Goal: Information Seeking & Learning: Learn about a topic

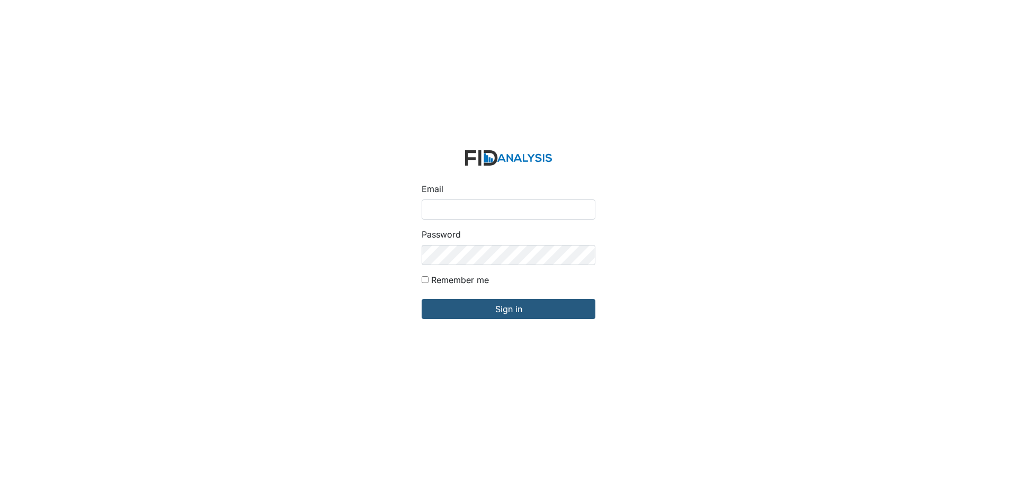
click at [446, 208] on input "Email" at bounding box center [508, 210] width 174 height 20
type input "APOPE@LIFEINCORPORATED.COM"
click at [421, 299] on input "Sign in" at bounding box center [508, 309] width 174 height 20
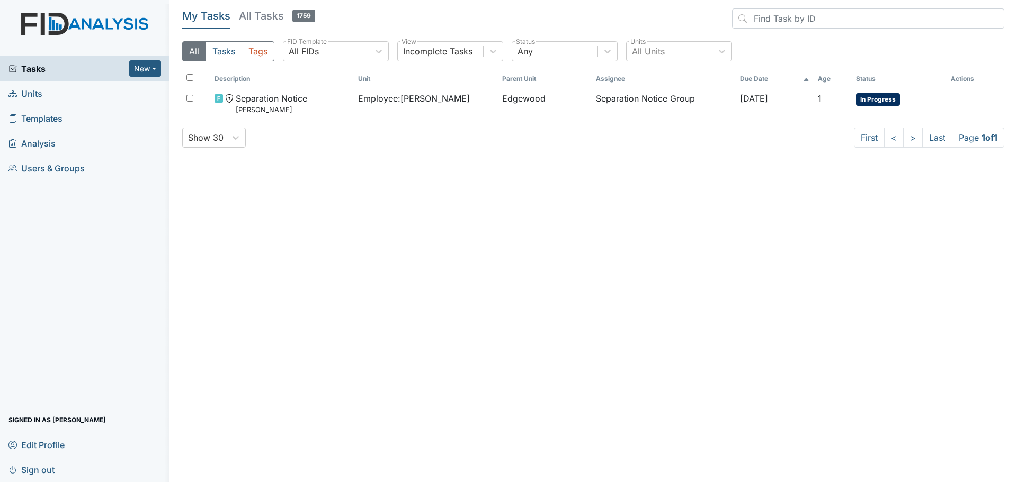
click at [41, 95] on span "Units" at bounding box center [25, 93] width 34 height 16
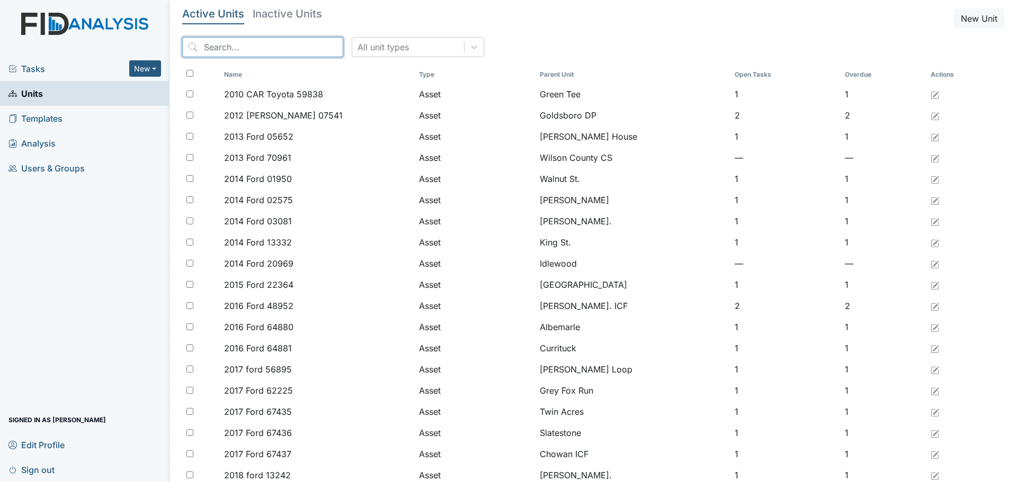
click at [264, 50] on input "search" at bounding box center [262, 47] width 161 height 20
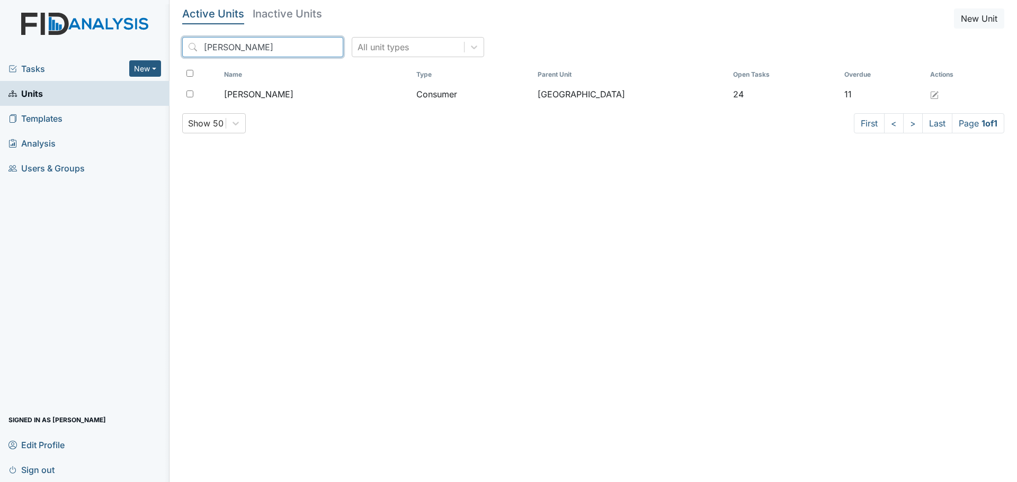
type input "redmond"
click at [291, 14] on h5 "Inactive Units" at bounding box center [287, 13] width 69 height 11
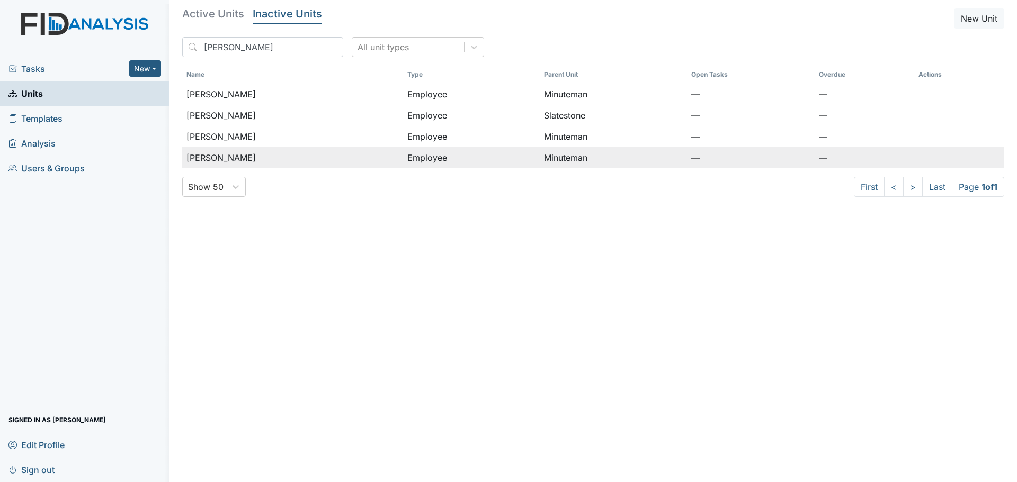
click at [247, 156] on span "[PERSON_NAME]" at bounding box center [220, 157] width 69 height 13
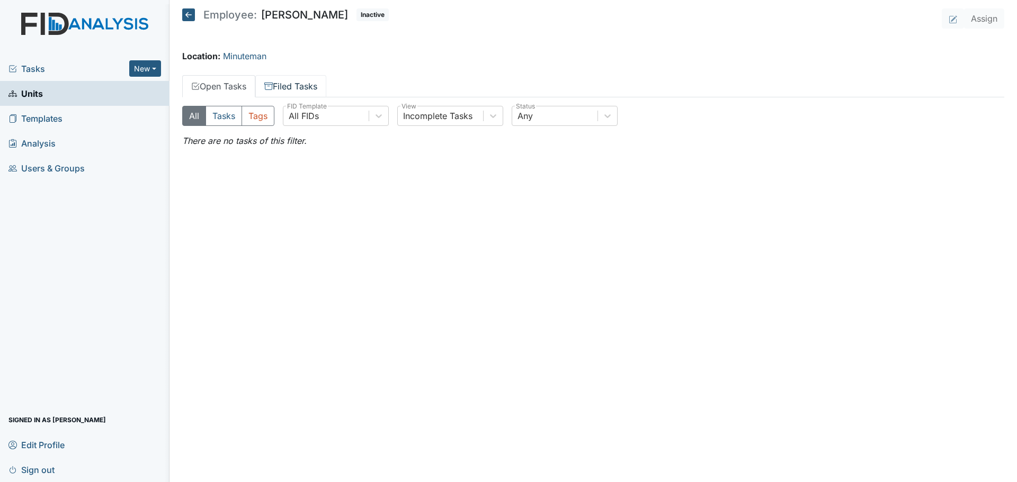
click at [307, 88] on link "Filed Tasks" at bounding box center [290, 86] width 71 height 22
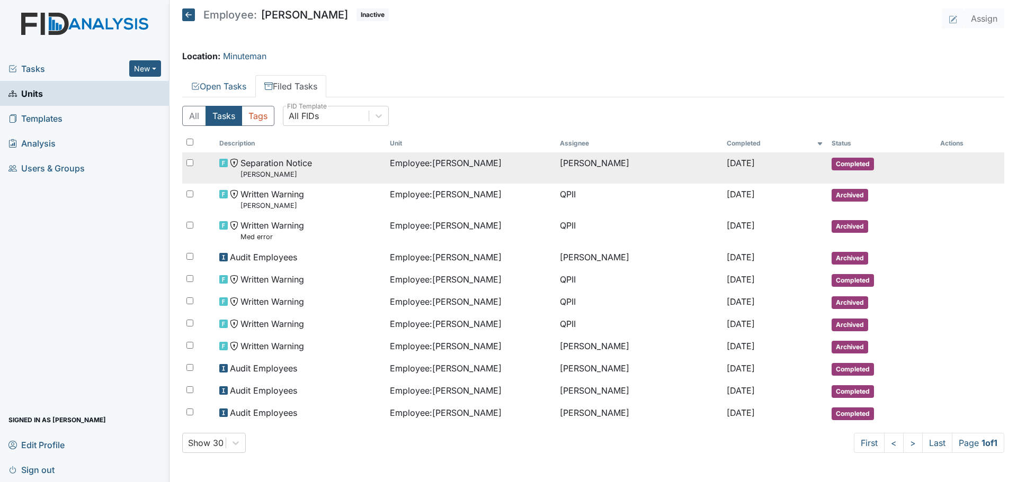
click at [434, 163] on span "Employee : Redmond, Nyeshia" at bounding box center [446, 163] width 112 height 13
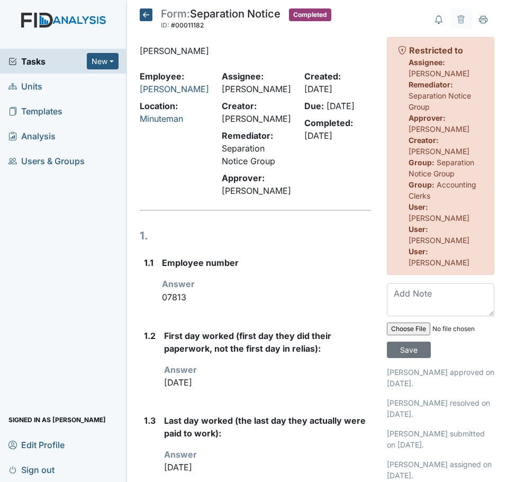
click at [150, 15] on icon at bounding box center [146, 14] width 13 height 13
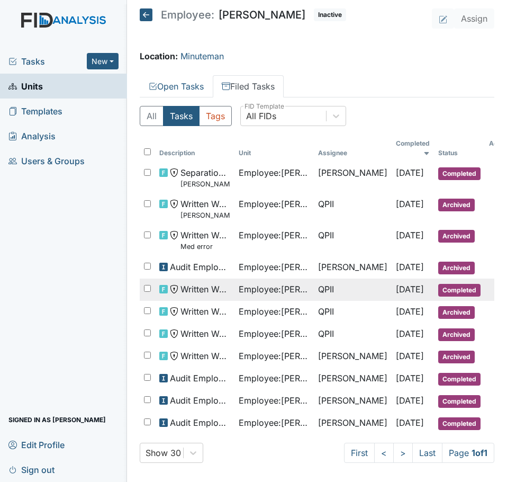
click at [284, 283] on span "Employee : Redmond, Nyeshia" at bounding box center [274, 289] width 71 height 13
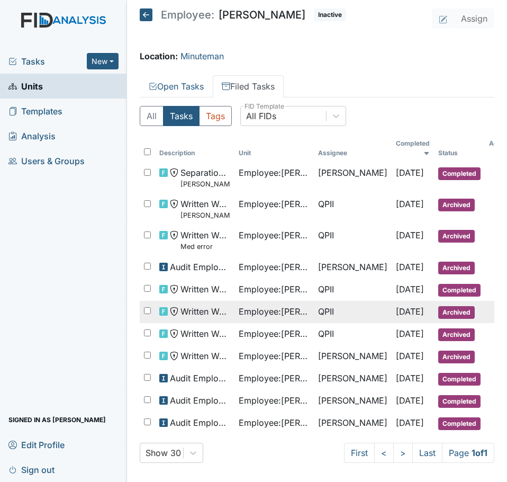
click at [277, 305] on span "Employee : Redmond, Nyeshia" at bounding box center [274, 311] width 71 height 13
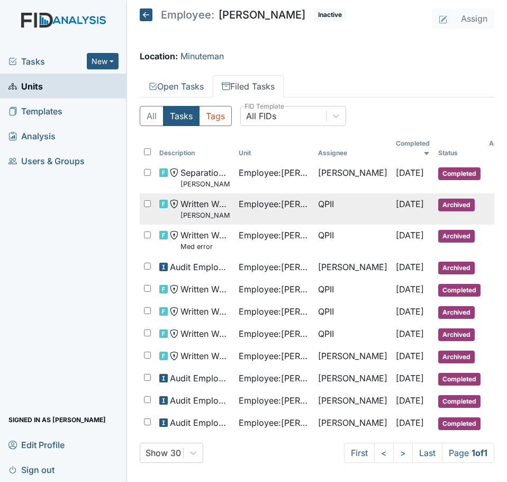
click at [262, 198] on span "Employee : Redmond, Nyeshia" at bounding box center [274, 204] width 71 height 13
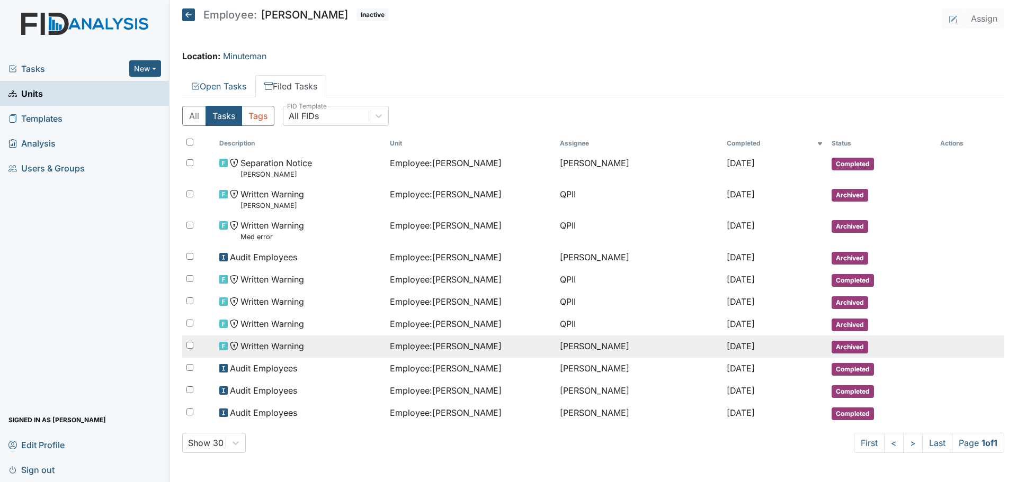
click at [466, 343] on span "Employee : Redmond, Nyeshia" at bounding box center [446, 346] width 112 height 13
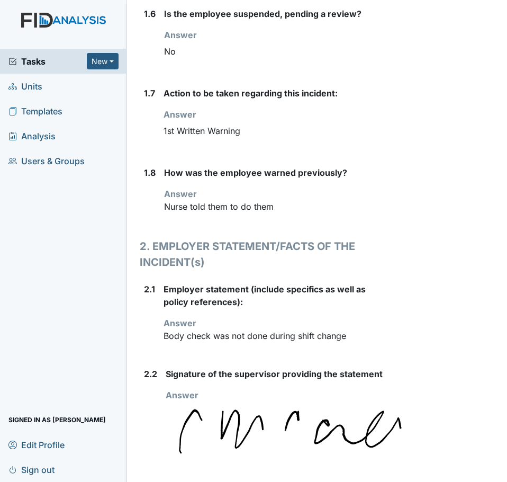
scroll to position [477, 0]
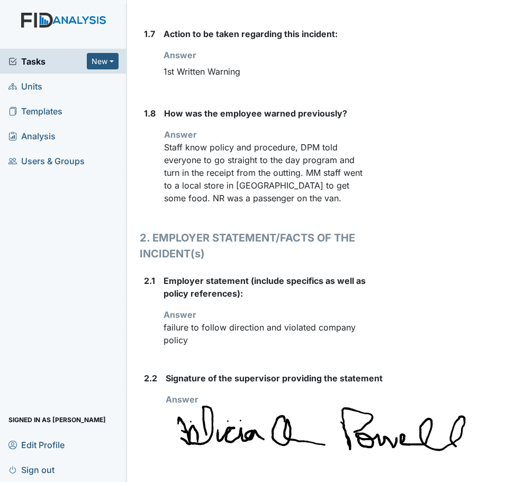
scroll to position [582, 0]
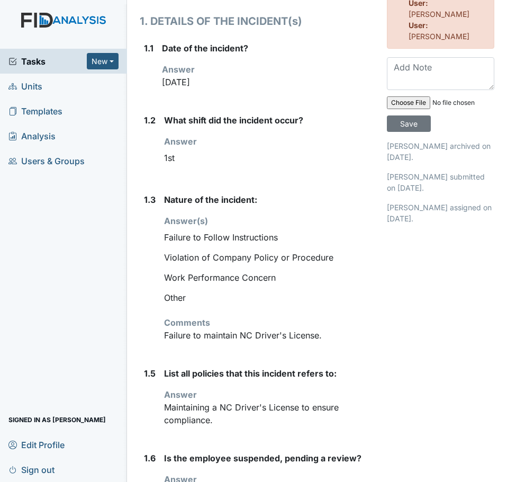
scroll to position [159, 0]
click at [262, 329] on div "Comments Failure to maintain NC Driver's License." at bounding box center [267, 329] width 207 height 25
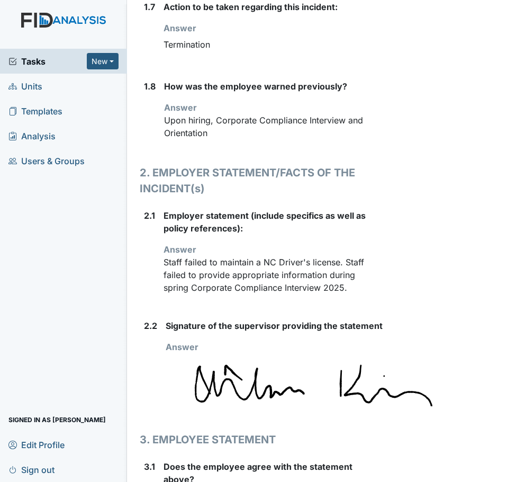
scroll to position [741, 0]
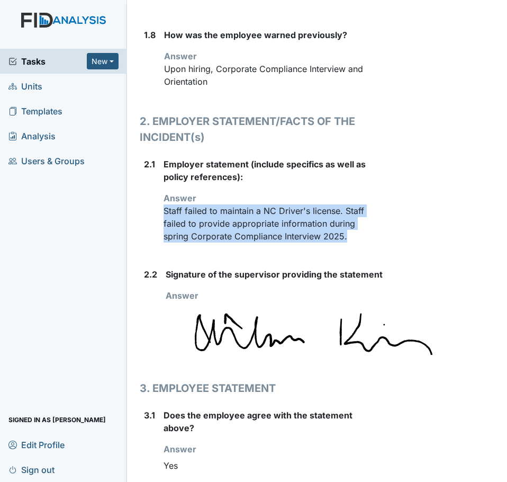
drag, startPoint x: 352, startPoint y: 250, endPoint x: 161, endPoint y: 228, distance: 191.9
click at [161, 228] on div "2.1 Employer statement (include specifics as well as policy references): Answer…" at bounding box center [255, 204] width 231 height 93
copy p "Staff failed to maintain a NC Driver's license. Staff failed to provide appropr…"
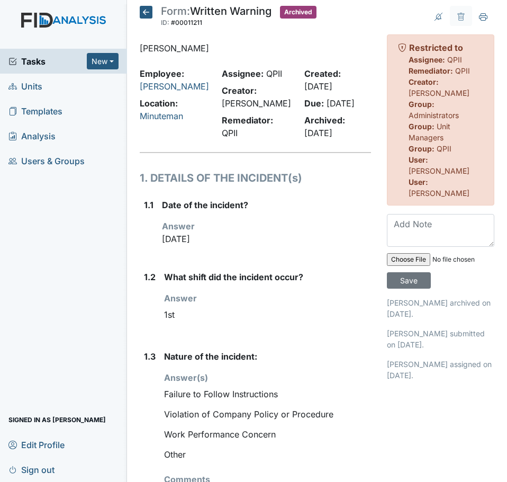
scroll to position [0, 0]
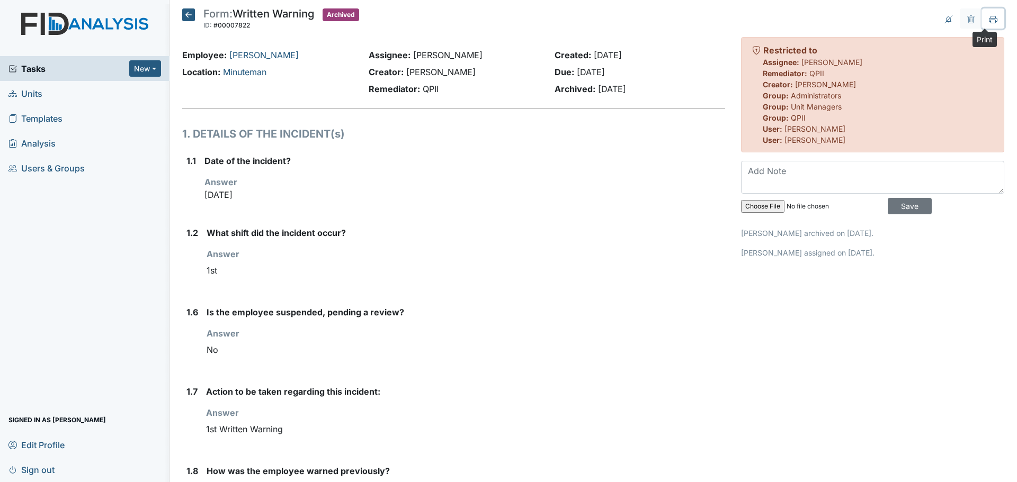
click at [989, 22] on icon at bounding box center [993, 19] width 8 height 8
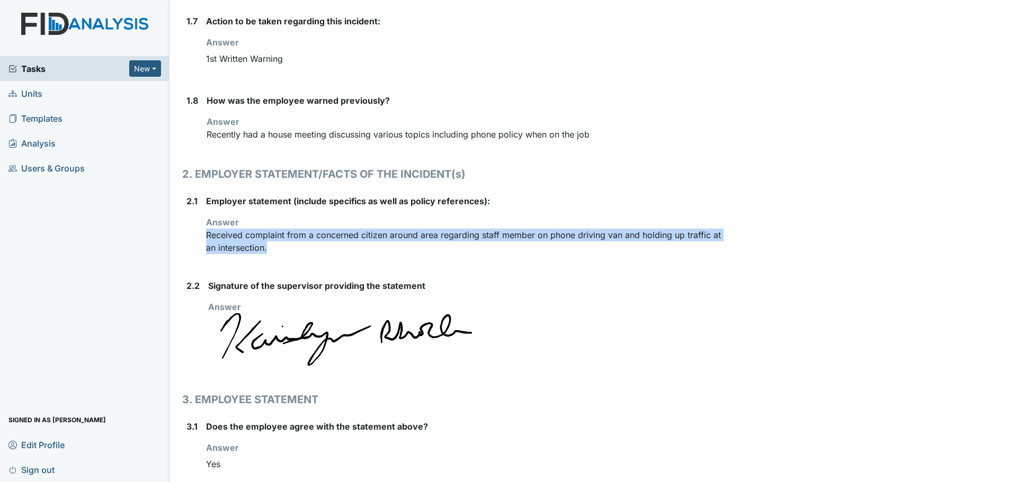
drag, startPoint x: 284, startPoint y: 248, endPoint x: 202, endPoint y: 238, distance: 82.2
click at [202, 238] on div "2.1 Employer statement (include specifics as well as policy references): Answer…" at bounding box center [453, 229] width 543 height 68
copy p "Received complaint from a concerned citizen around area regarding staff member …"
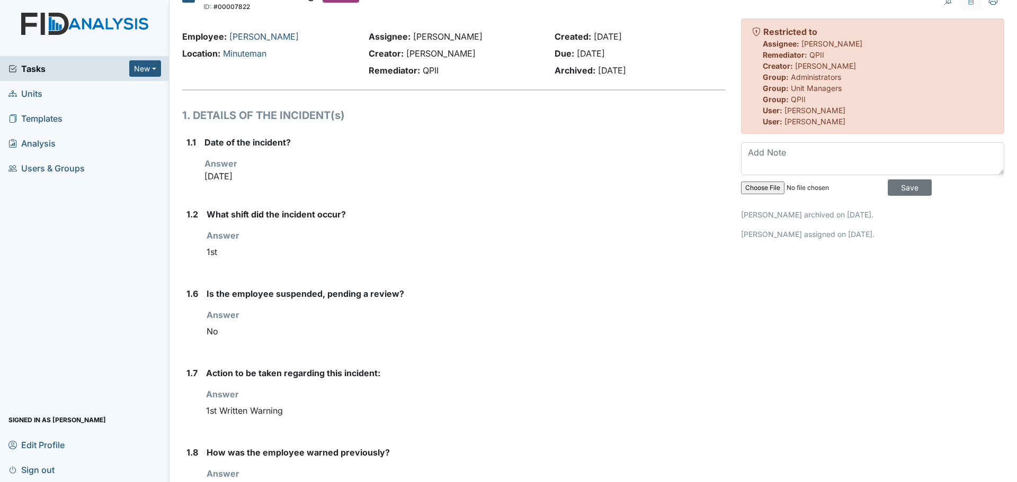
scroll to position [0, 0]
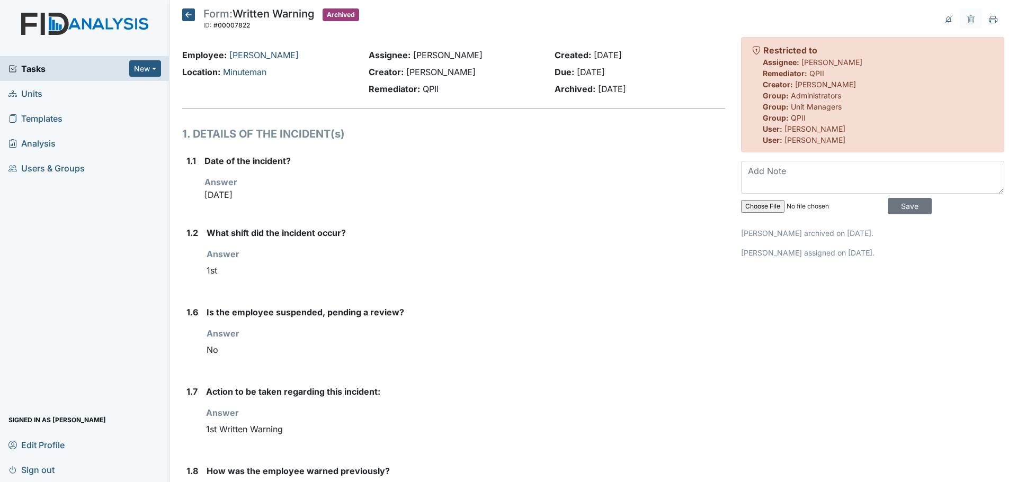
click at [185, 15] on icon at bounding box center [188, 14] width 13 height 13
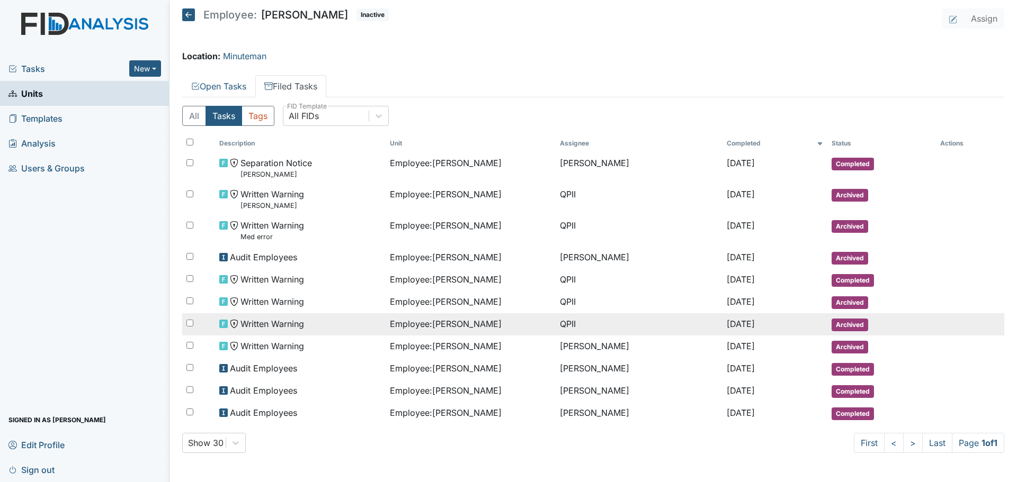
click at [472, 326] on span "Employee : [PERSON_NAME]" at bounding box center [446, 324] width 112 height 13
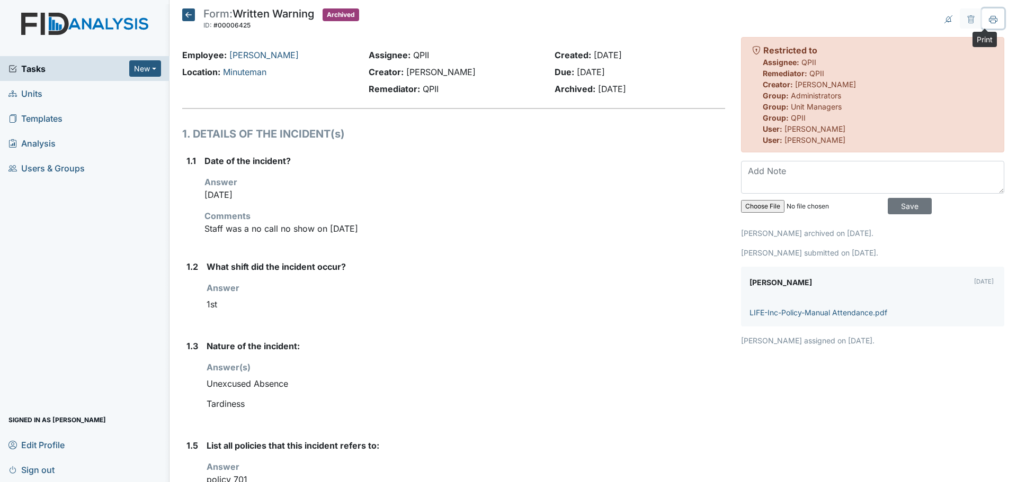
click at [989, 20] on icon at bounding box center [993, 19] width 8 height 8
click at [290, 374] on div "Unexcused Absence" at bounding box center [466, 384] width 518 height 20
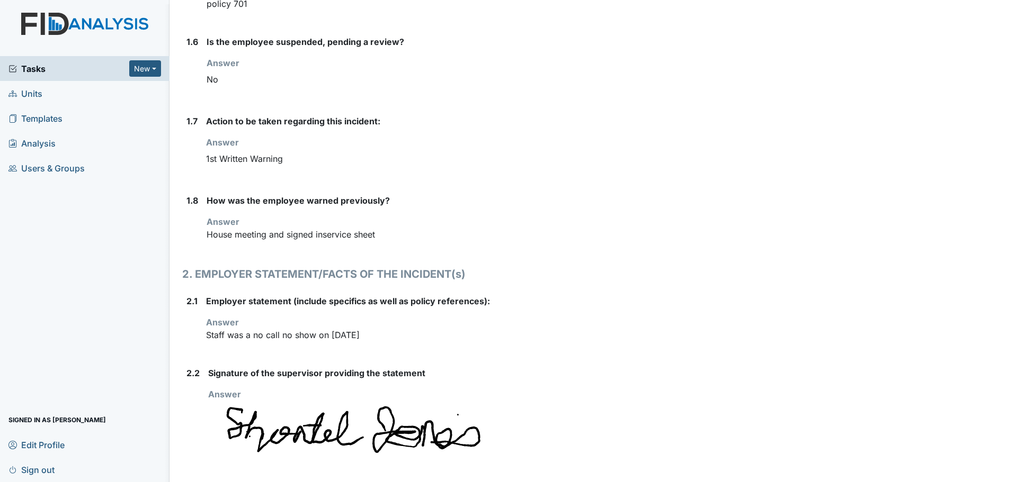
scroll to position [477, 0]
drag, startPoint x: 382, startPoint y: 334, endPoint x: 208, endPoint y: 339, distance: 174.3
click at [208, 339] on p "Staff was a no call no show on 3/19/2024" at bounding box center [465, 334] width 519 height 13
copy p "Staff was a no call no show on 3/19/2024"
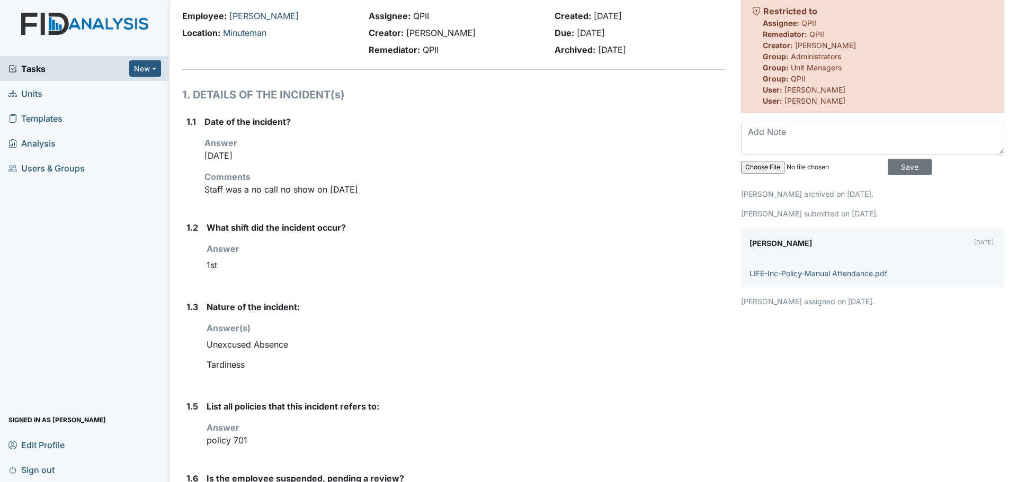
scroll to position [0, 0]
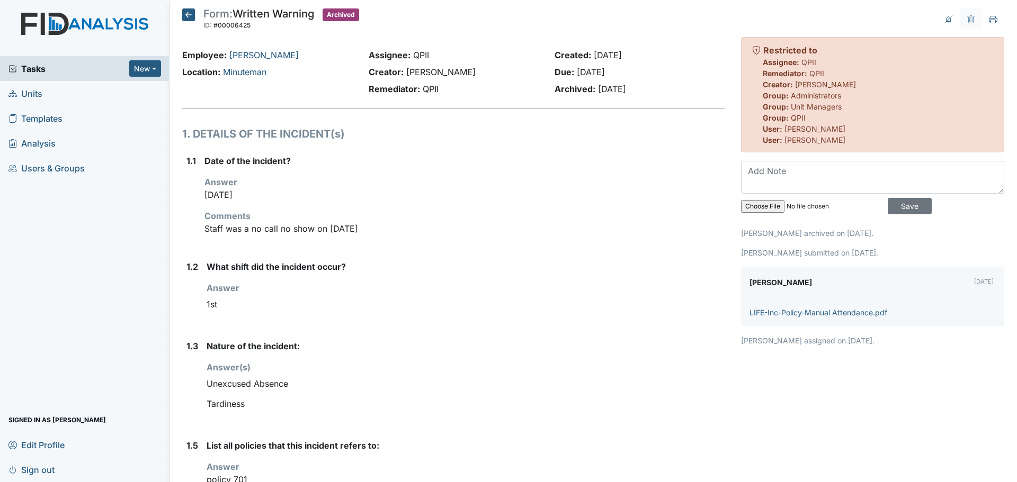
click at [188, 15] on icon at bounding box center [188, 14] width 13 height 13
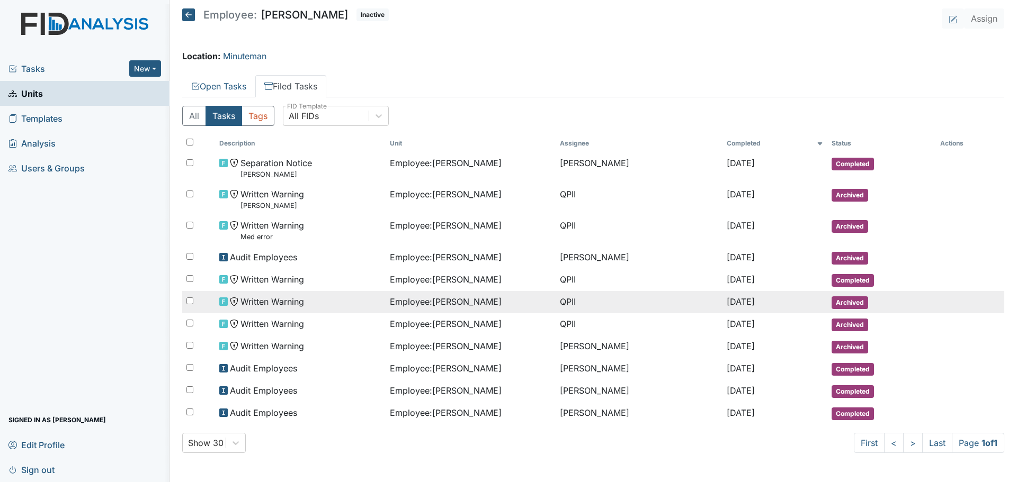
click at [481, 303] on span "Employee : Redmond, Nyeshia" at bounding box center [446, 301] width 112 height 13
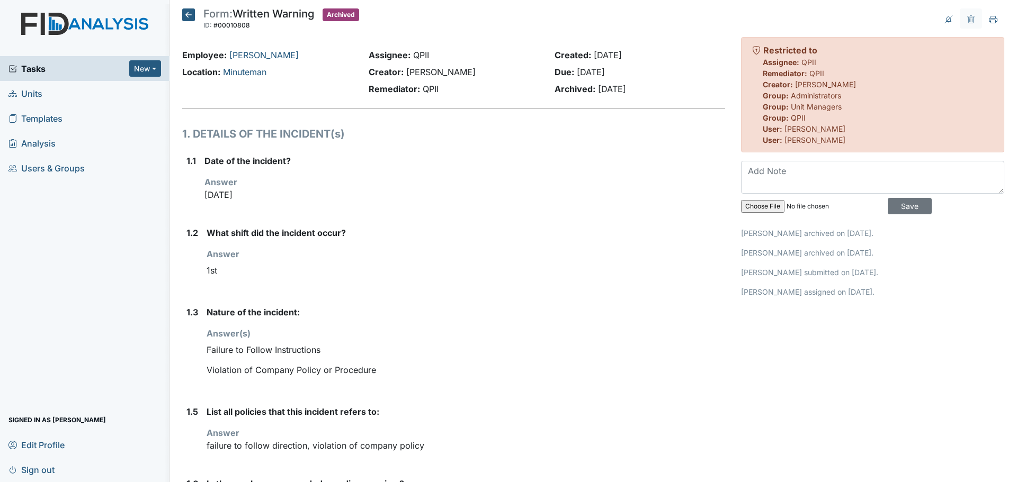
click at [187, 14] on icon at bounding box center [188, 14] width 13 height 13
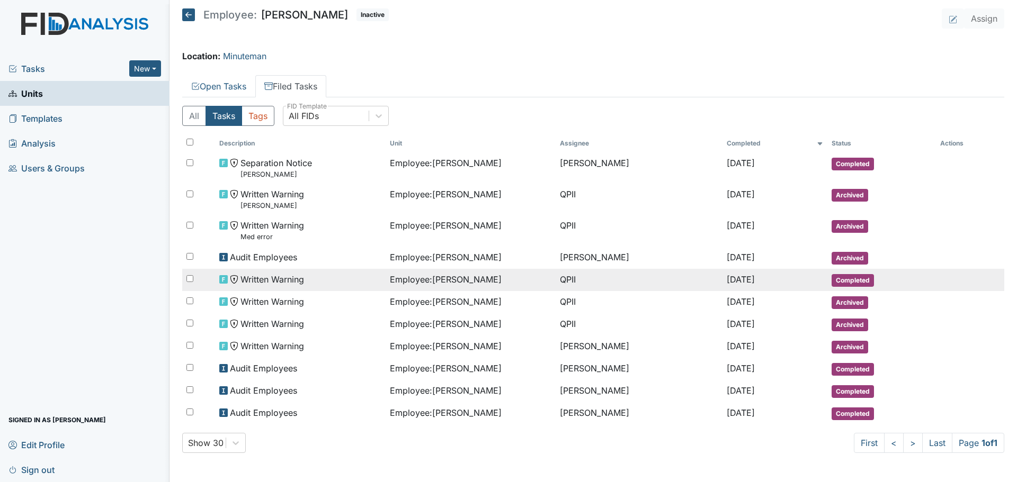
click at [461, 280] on span "Employee : [PERSON_NAME]" at bounding box center [446, 279] width 112 height 13
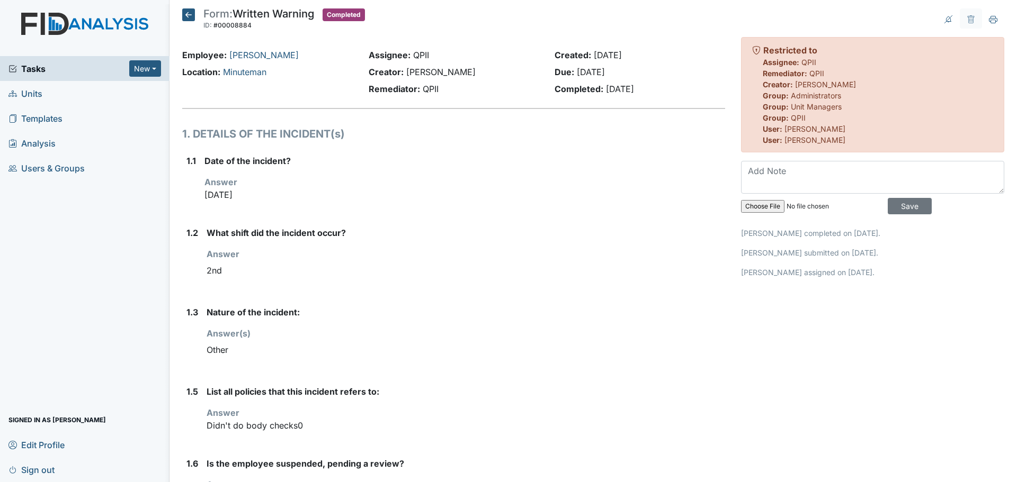
click at [190, 15] on icon at bounding box center [188, 14] width 13 height 13
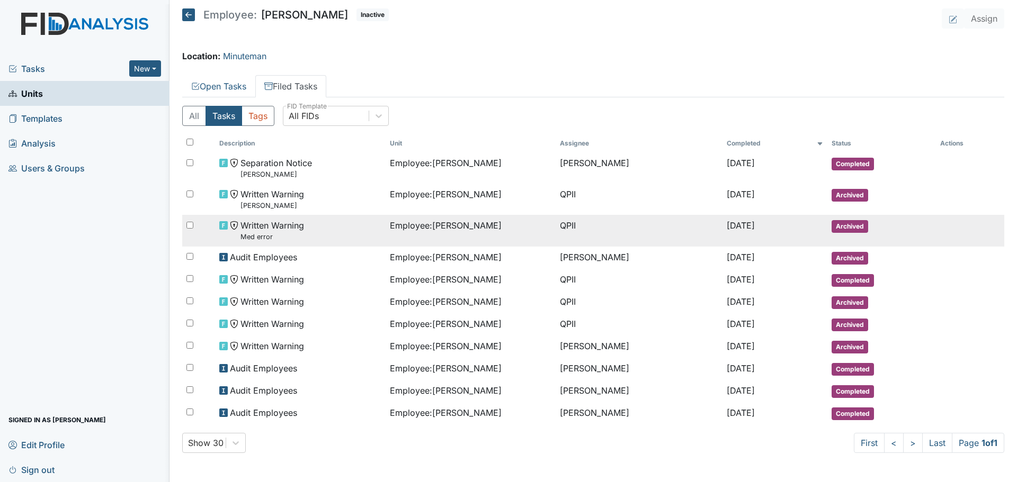
click at [465, 226] on span "Employee : [PERSON_NAME]" at bounding box center [446, 225] width 112 height 13
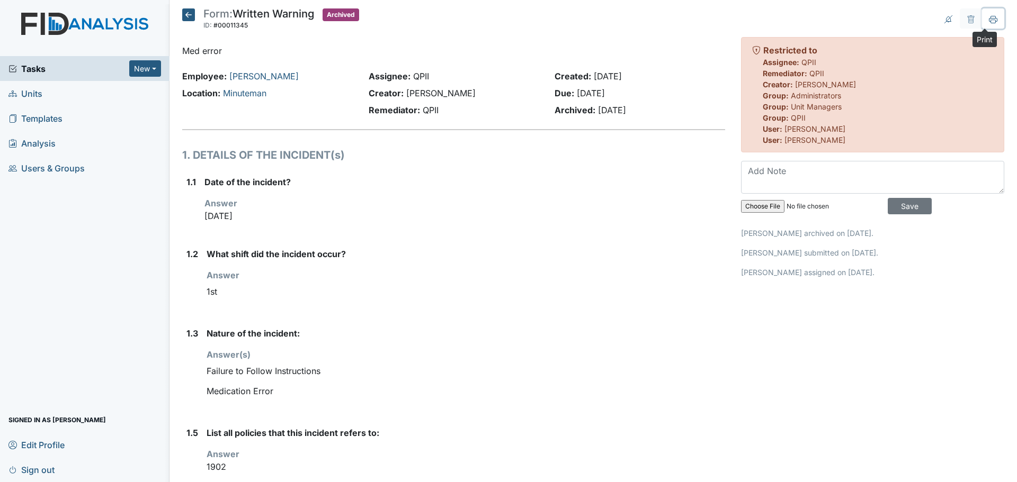
click at [989, 20] on icon at bounding box center [993, 19] width 8 height 8
click at [187, 16] on icon at bounding box center [188, 14] width 13 height 13
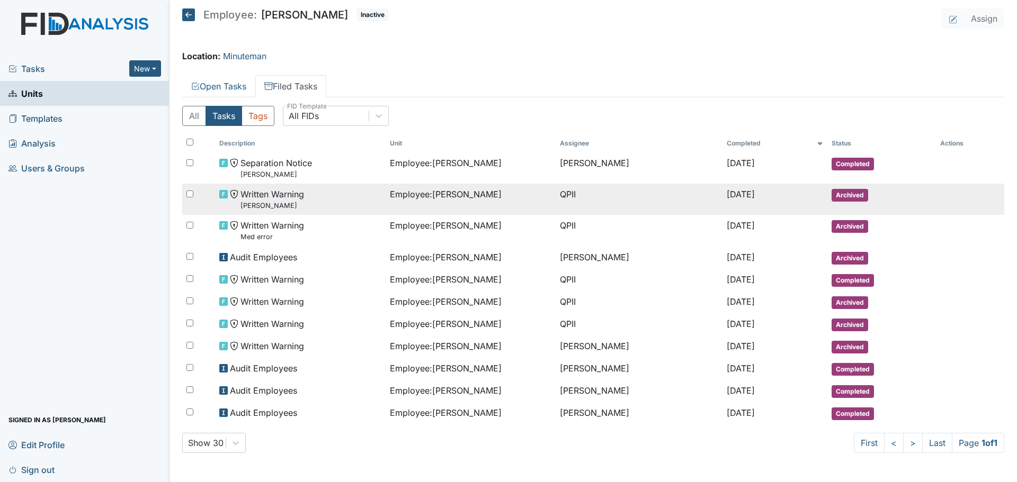
click at [478, 204] on td "Employee : Redmond, Nyeshia" at bounding box center [470, 199] width 170 height 31
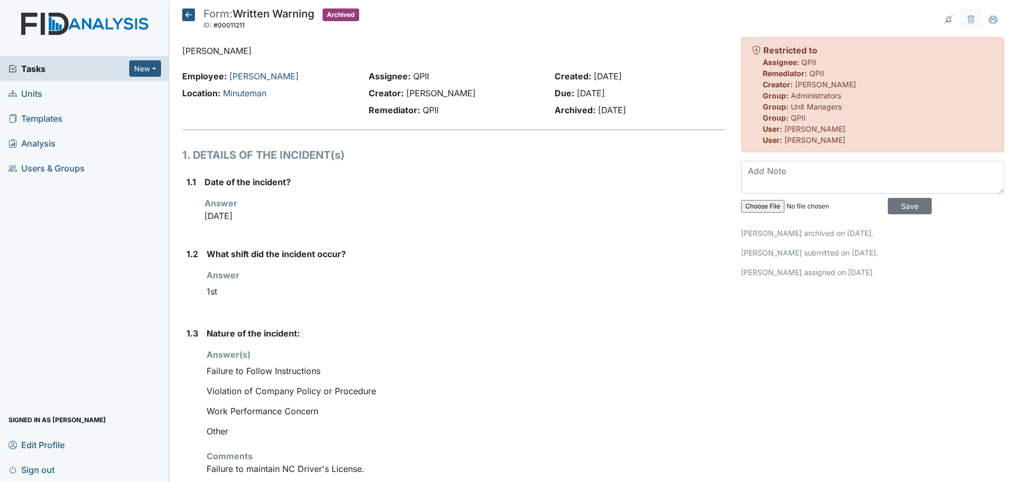
click at [519, 281] on div "Answer You must select one of the below options. 1st" at bounding box center [466, 285] width 518 height 33
click at [192, 14] on icon at bounding box center [188, 14] width 13 height 13
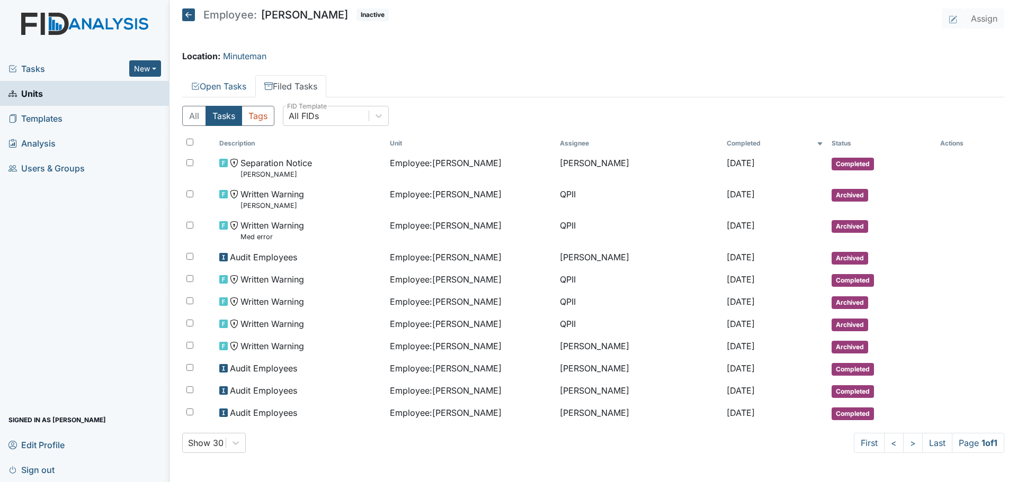
click at [190, 14] on icon at bounding box center [188, 14] width 13 height 13
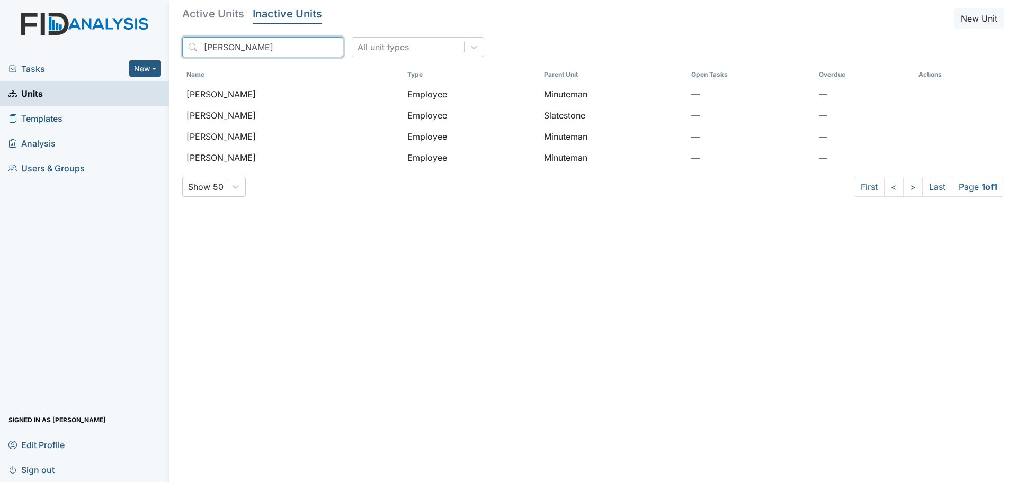
drag, startPoint x: 258, startPoint y: 45, endPoint x: 102, endPoint y: 39, distance: 156.3
click at [108, 40] on div "Tasks New Form Inspection Document Bundle Units Templates Analysis Users & Grou…" at bounding box center [508, 241] width 1017 height 482
type input "bacote"
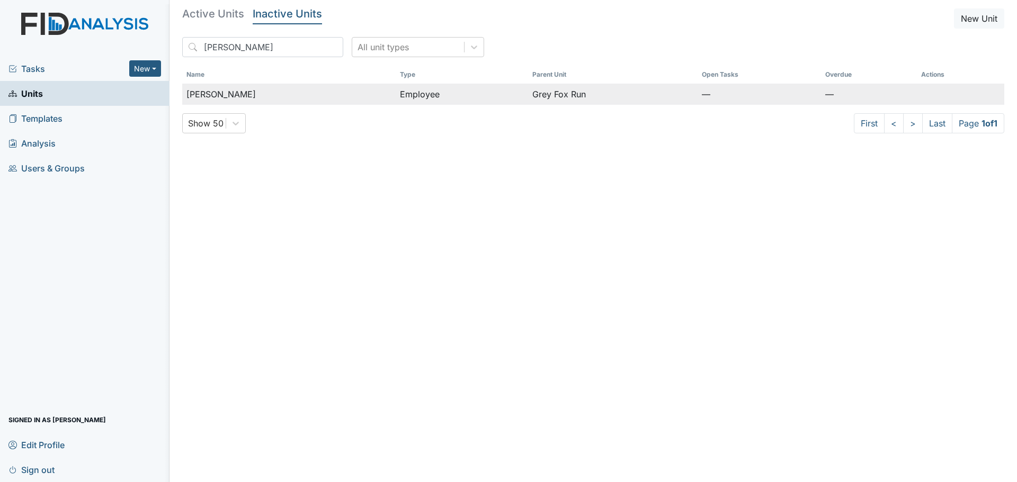
click at [240, 91] on span "Bacote, Shykeema" at bounding box center [220, 94] width 69 height 13
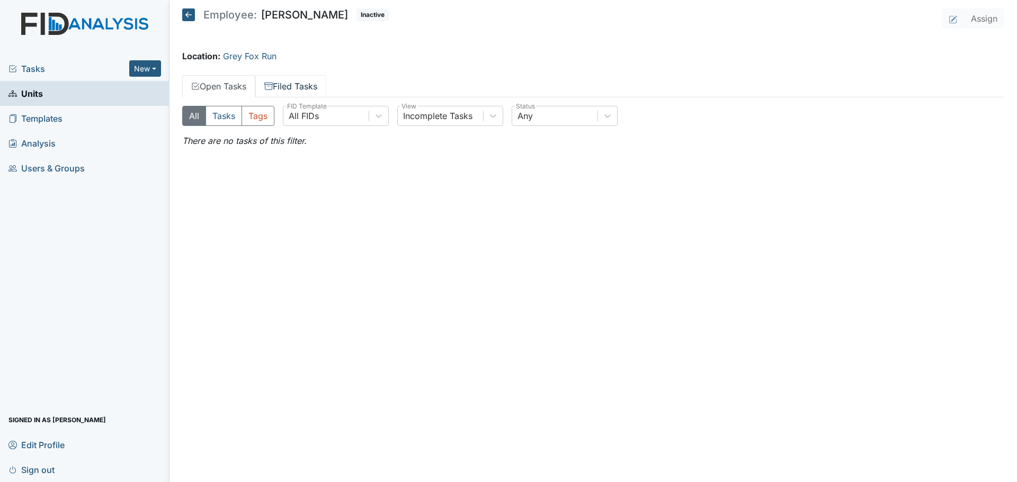
click at [308, 79] on link "Filed Tasks" at bounding box center [290, 86] width 71 height 22
click at [235, 84] on link "Open Tasks" at bounding box center [218, 86] width 73 height 22
click at [306, 91] on link "Filed Tasks" at bounding box center [290, 86] width 71 height 22
